Goal: Information Seeking & Learning: Learn about a topic

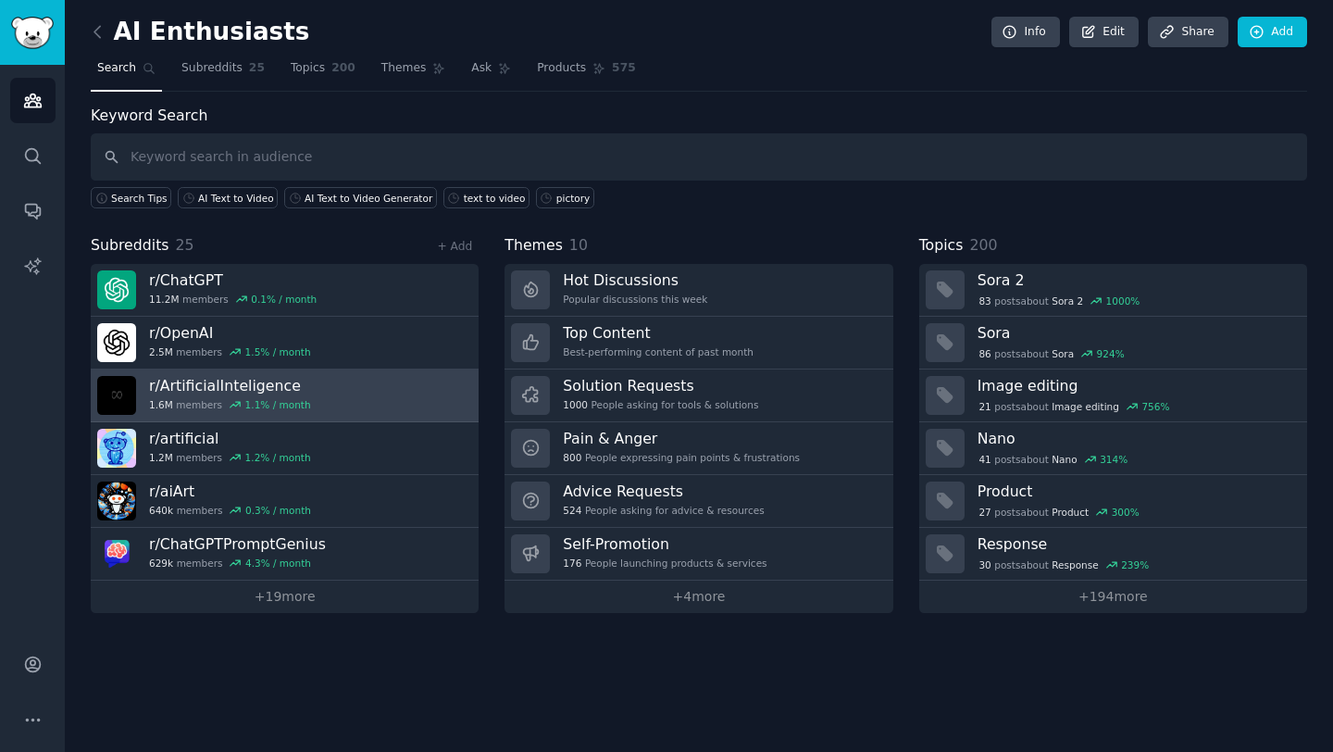
click at [323, 391] on link "r/ ArtificialInteligence 1.6M members 1.1 % / month" at bounding box center [285, 395] width 388 height 53
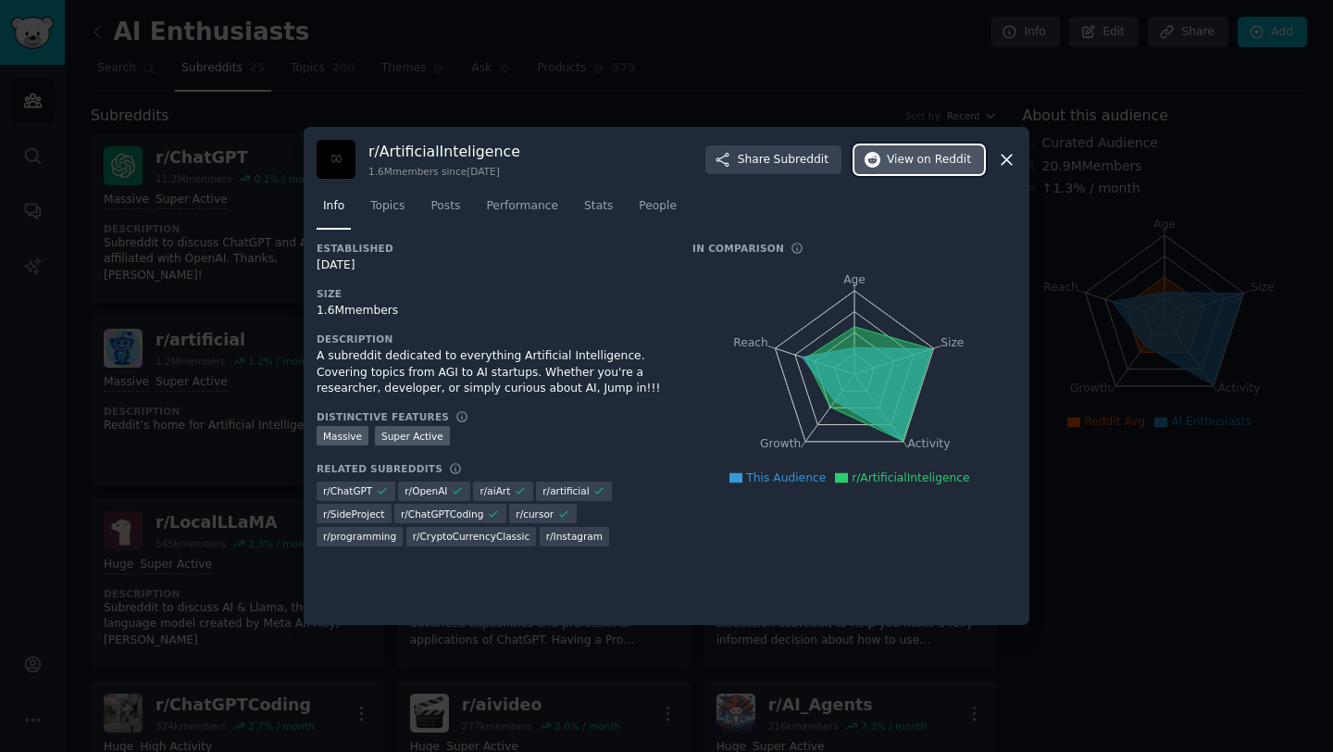
click at [905, 164] on span "View on Reddit" at bounding box center [929, 160] width 84 height 17
click at [221, 305] on div at bounding box center [666, 376] width 1333 height 752
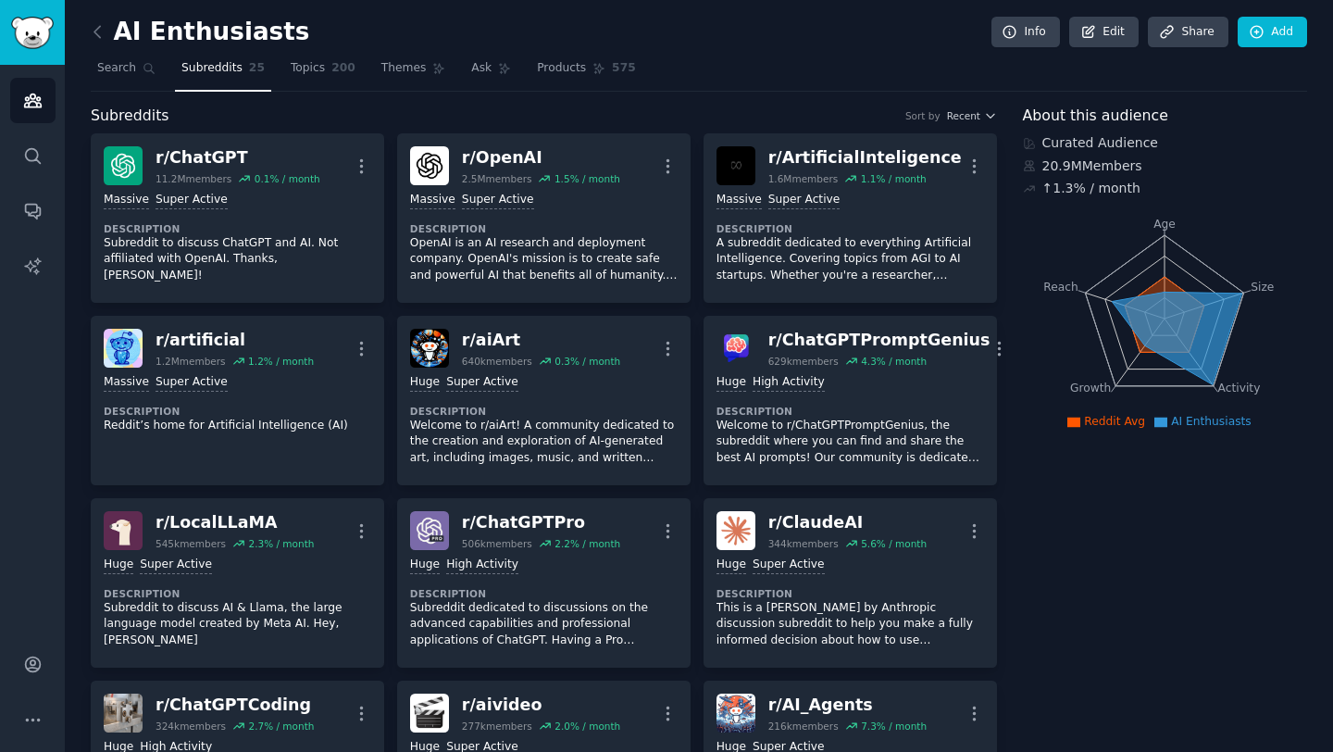
click at [205, 68] on span "Subreddits" at bounding box center [211, 68] width 61 height 17
click at [35, 94] on icon "Sidebar" at bounding box center [32, 100] width 19 height 19
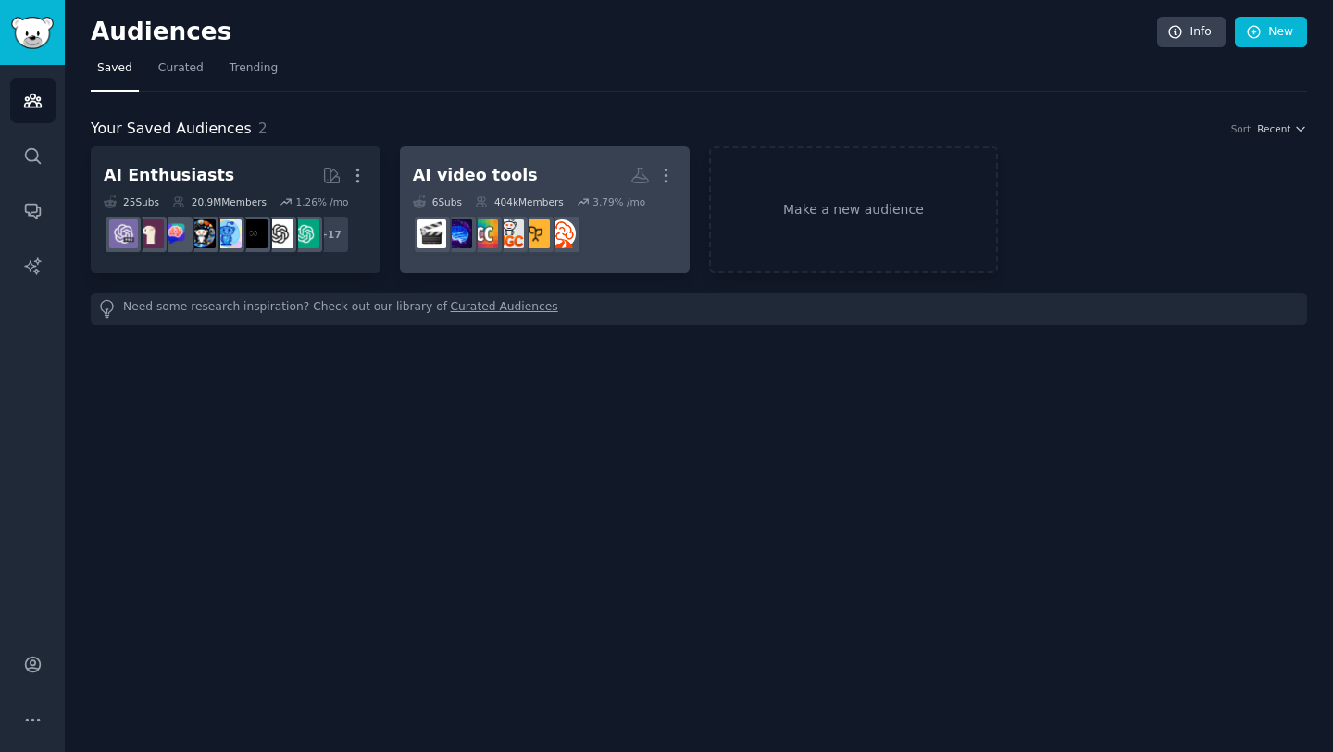
click at [548, 181] on h2 "AI video tools More" at bounding box center [545, 175] width 264 height 32
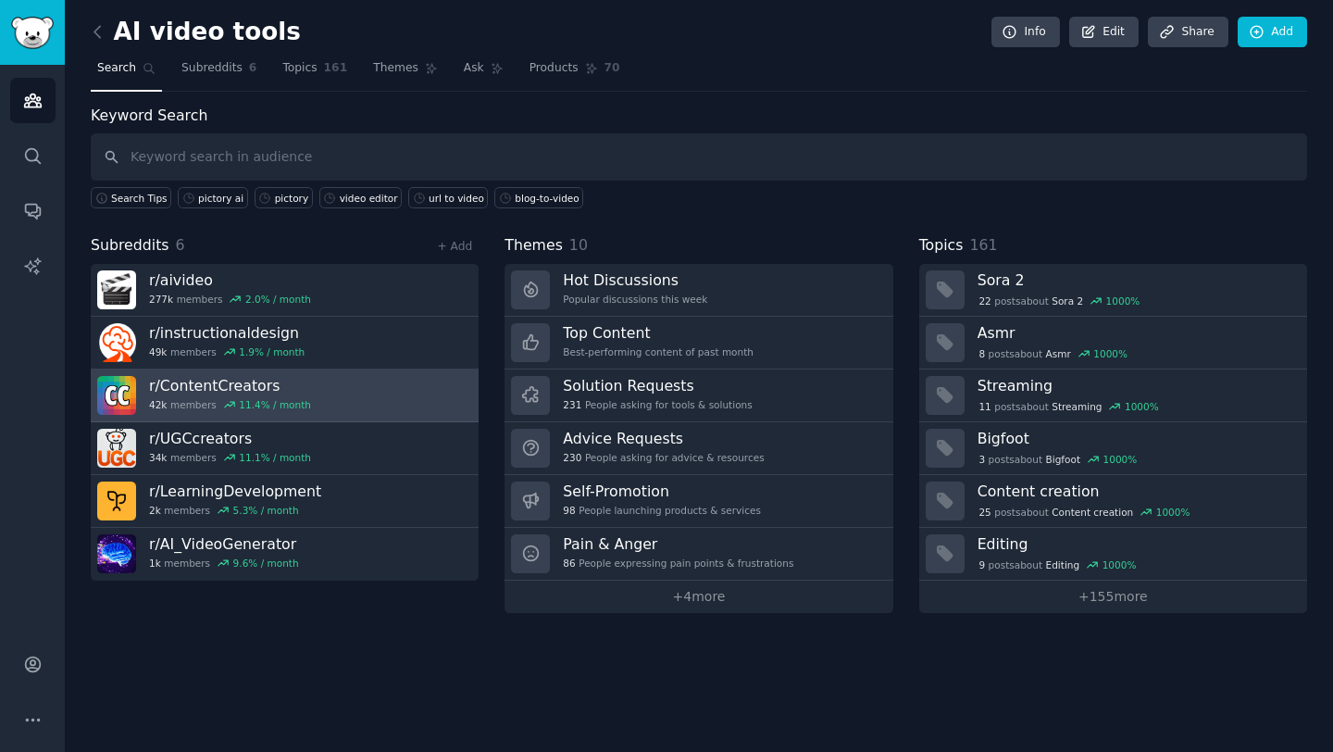
click at [382, 385] on link "r/ ContentCreators 42k members 11.4 % / month" at bounding box center [285, 395] width 388 height 53
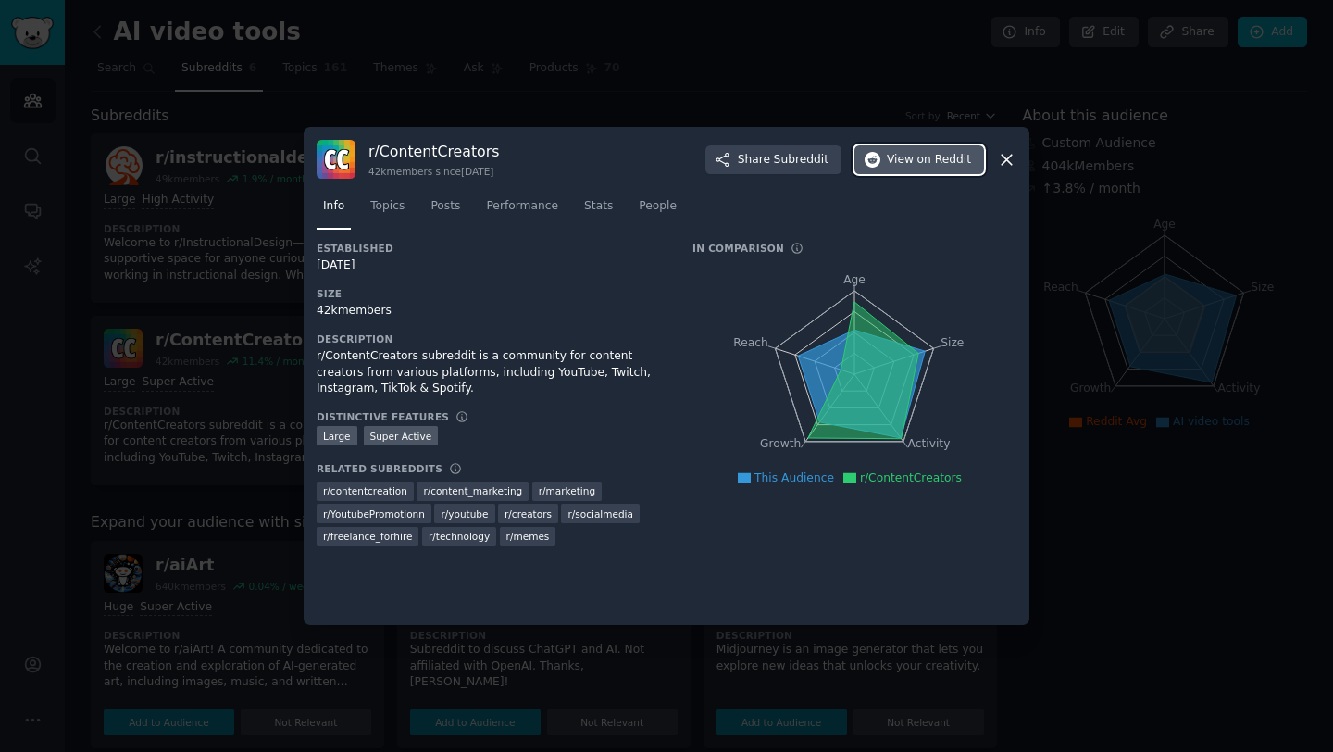
click at [886, 154] on button "View on Reddit" at bounding box center [920, 160] width 130 height 30
